Goal: Task Accomplishment & Management: Use online tool/utility

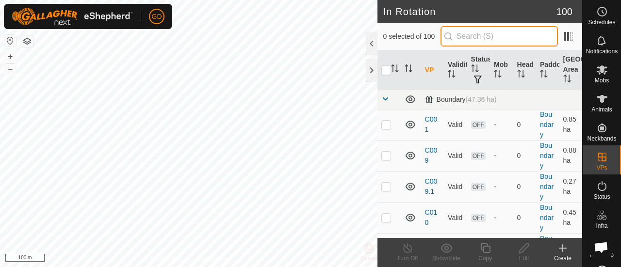
click at [474, 36] on input "text" at bounding box center [498, 36] width 117 height 20
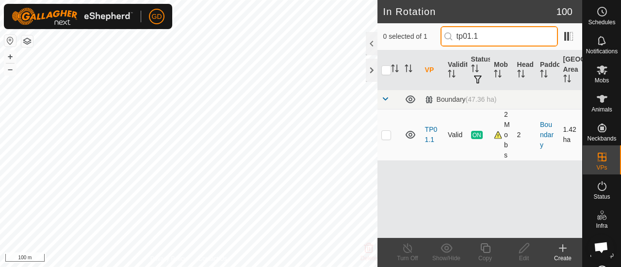
type input "tp01.1"
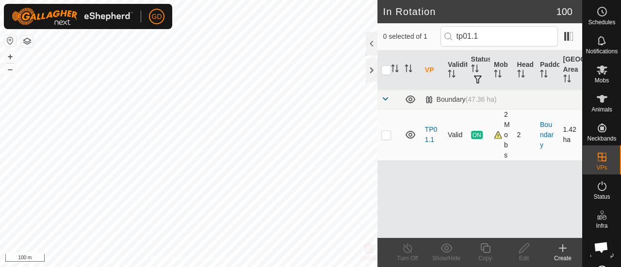
click at [388, 135] on p-checkbox at bounding box center [386, 135] width 10 height 8
checkbox input "false"
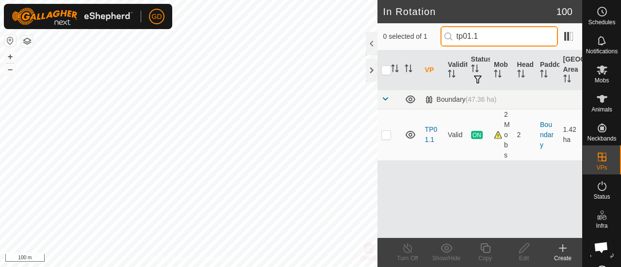
click at [498, 33] on input "tp01.1" at bounding box center [498, 36] width 117 height 20
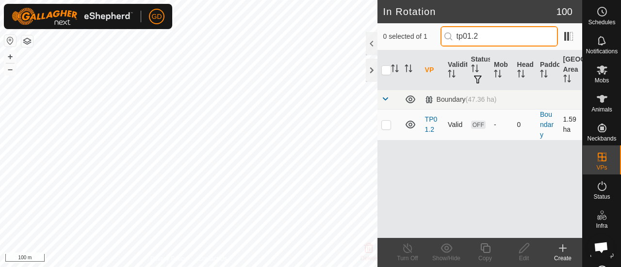
type input "tp01.2"
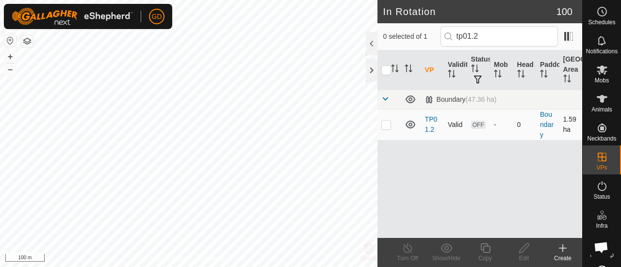
click at [384, 123] on p-checkbox at bounding box center [386, 125] width 10 height 8
checkbox input "true"
click at [11, 57] on button "+" at bounding box center [10, 57] width 12 height 12
click at [256, 267] on html "GD Schedules Notifications Mobs Animals Neckbands VPs Status Infra Heatmap Help…" at bounding box center [310, 133] width 621 height 267
click at [11, 56] on button "+" at bounding box center [10, 57] width 12 height 12
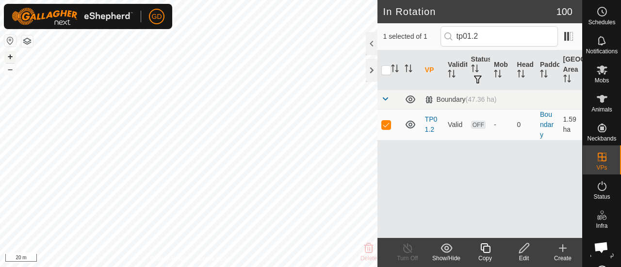
click at [11, 56] on button "+" at bounding box center [10, 57] width 12 height 12
click at [9, 73] on button "–" at bounding box center [10, 70] width 12 height 12
click at [524, 250] on icon at bounding box center [524, 248] width 10 height 10
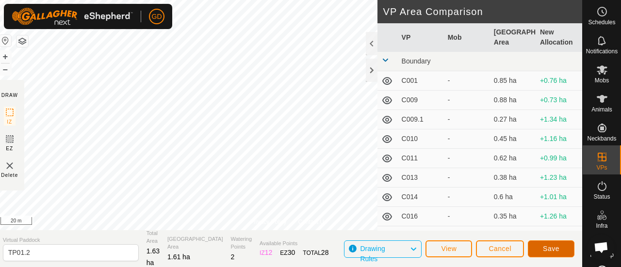
click at [548, 248] on span "Save" at bounding box center [551, 249] width 16 height 8
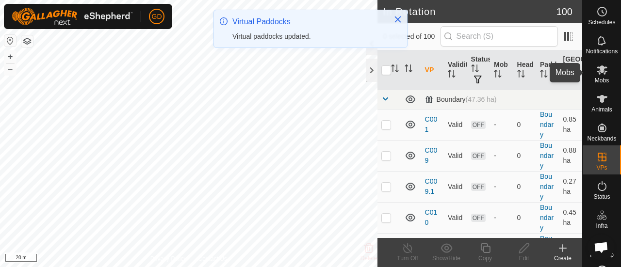
click at [600, 73] on icon at bounding box center [601, 69] width 11 height 9
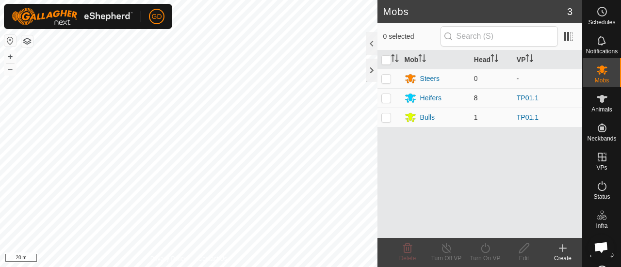
click at [385, 97] on p-checkbox at bounding box center [386, 98] width 10 height 8
checkbox input "true"
click at [387, 117] on p-checkbox at bounding box center [386, 117] width 10 height 8
checkbox input "true"
click at [485, 247] on icon at bounding box center [485, 248] width 12 height 12
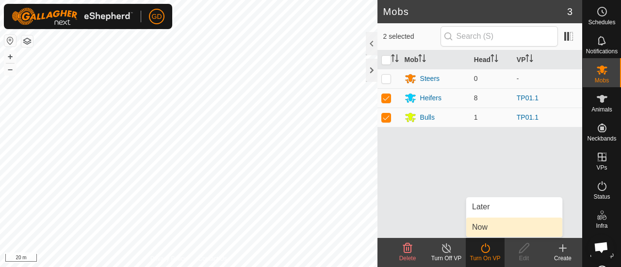
click at [480, 228] on link "Now" at bounding box center [514, 227] width 96 height 19
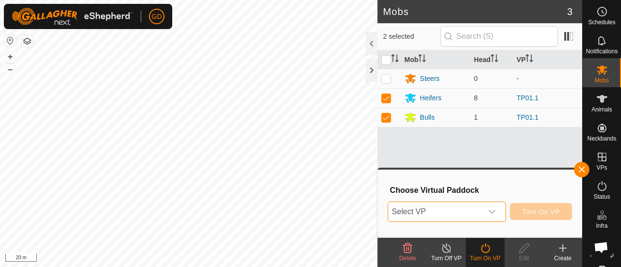
click at [454, 209] on span "Select VP" at bounding box center [435, 211] width 94 height 19
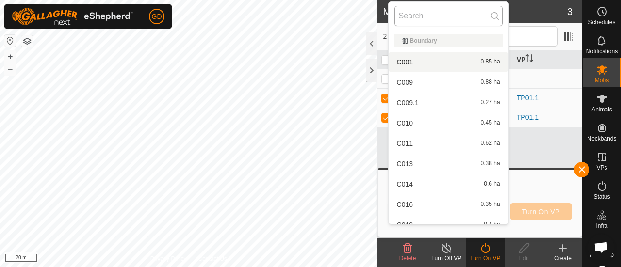
click at [435, 14] on input "text" at bounding box center [448, 16] width 108 height 20
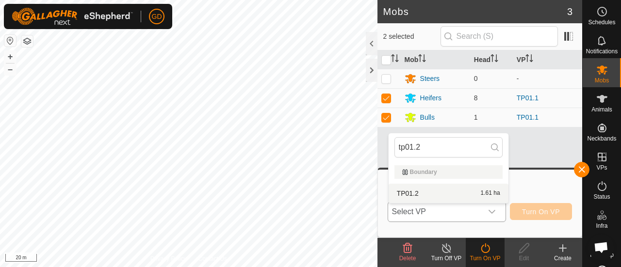
type input "tp01.2"
click at [409, 197] on li "TP01.2 1.61 ha" at bounding box center [448, 193] width 120 height 19
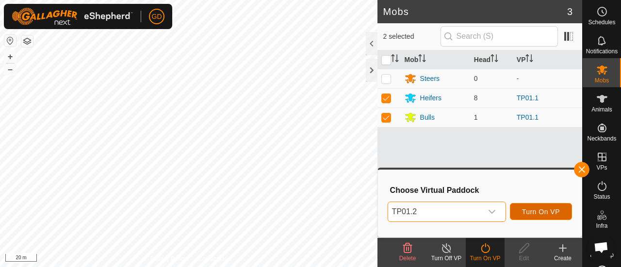
click at [531, 208] on span "Turn On VP" at bounding box center [541, 212] width 38 height 8
